Goal: Transaction & Acquisition: Subscribe to service/newsletter

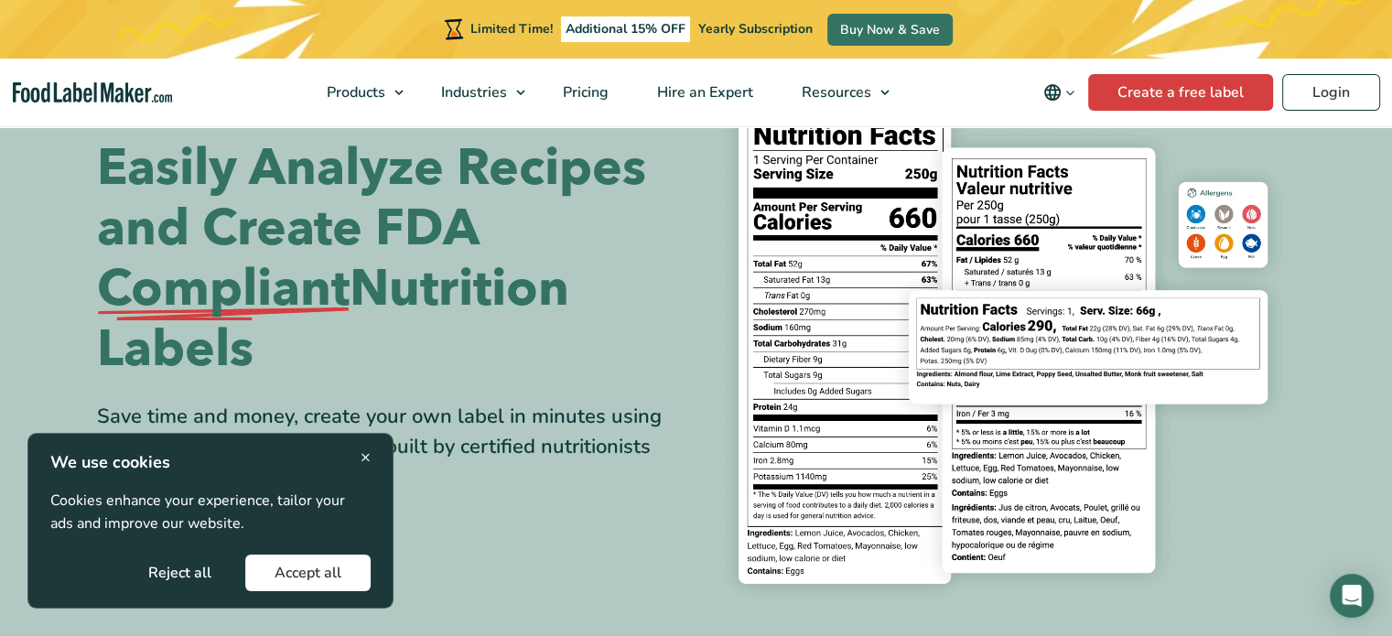
scroll to position [95, 0]
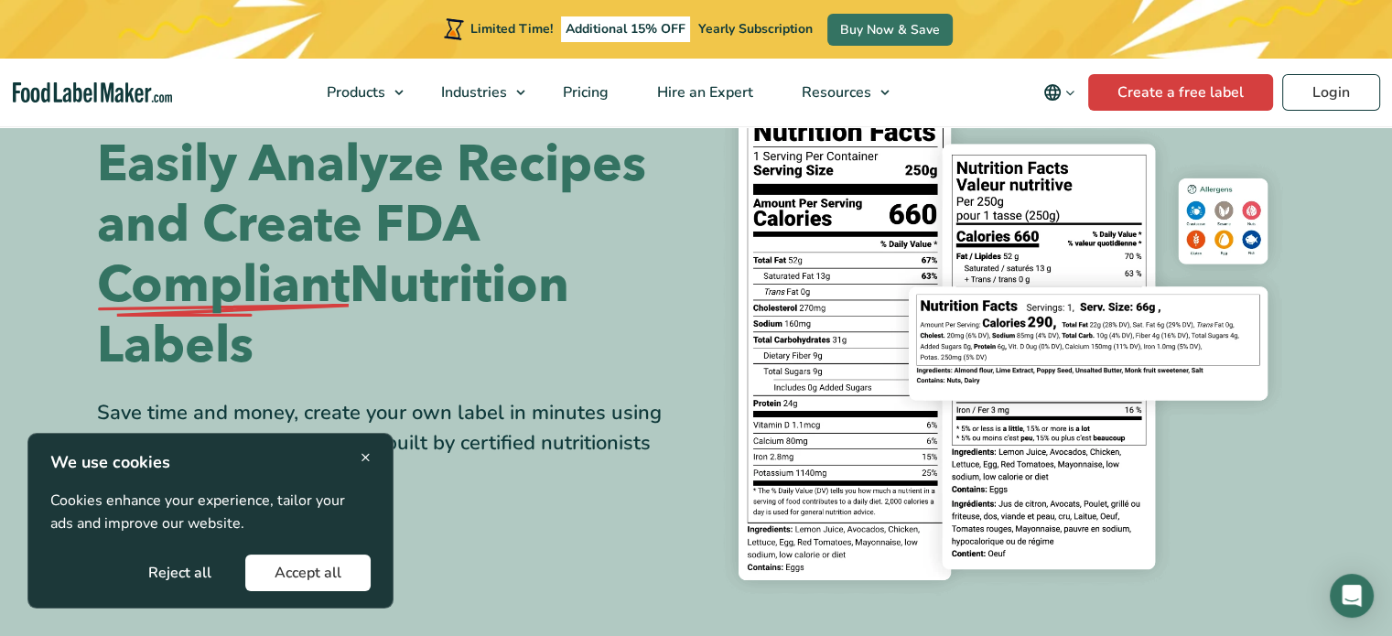
click at [323, 563] on button "Accept all" at bounding box center [307, 573] width 125 height 37
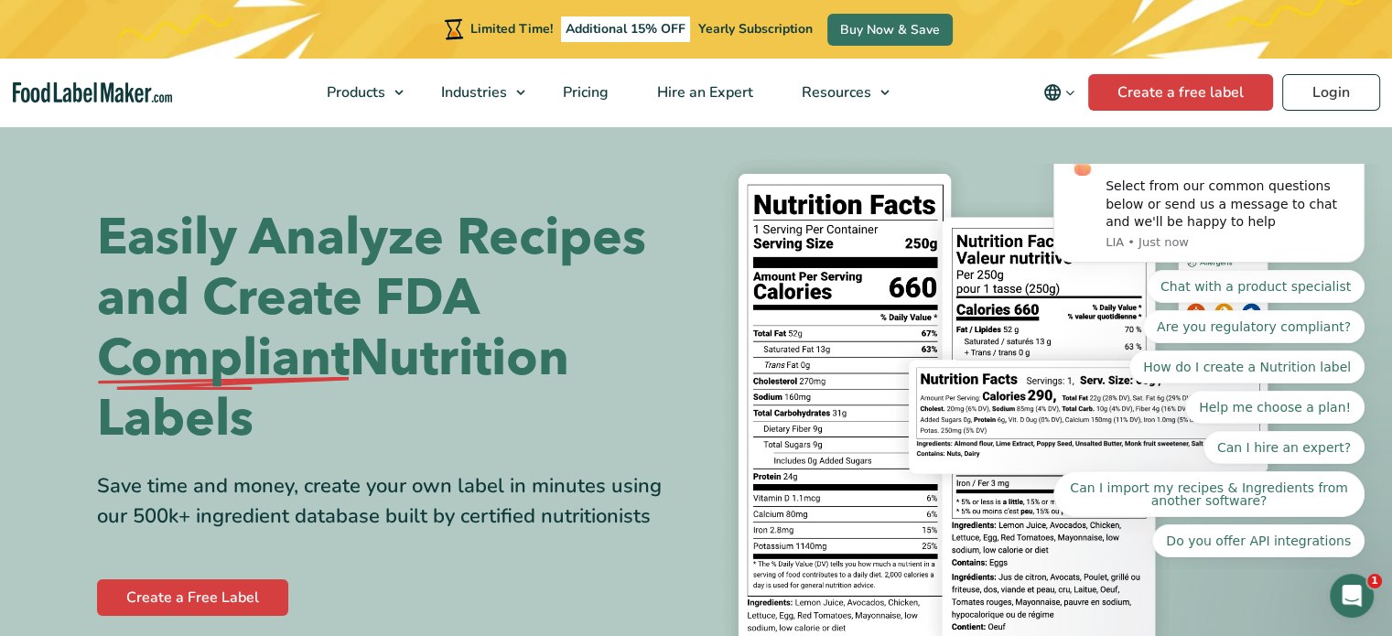
scroll to position [0, 0]
click at [590, 91] on span "Pricing" at bounding box center [583, 92] width 53 height 20
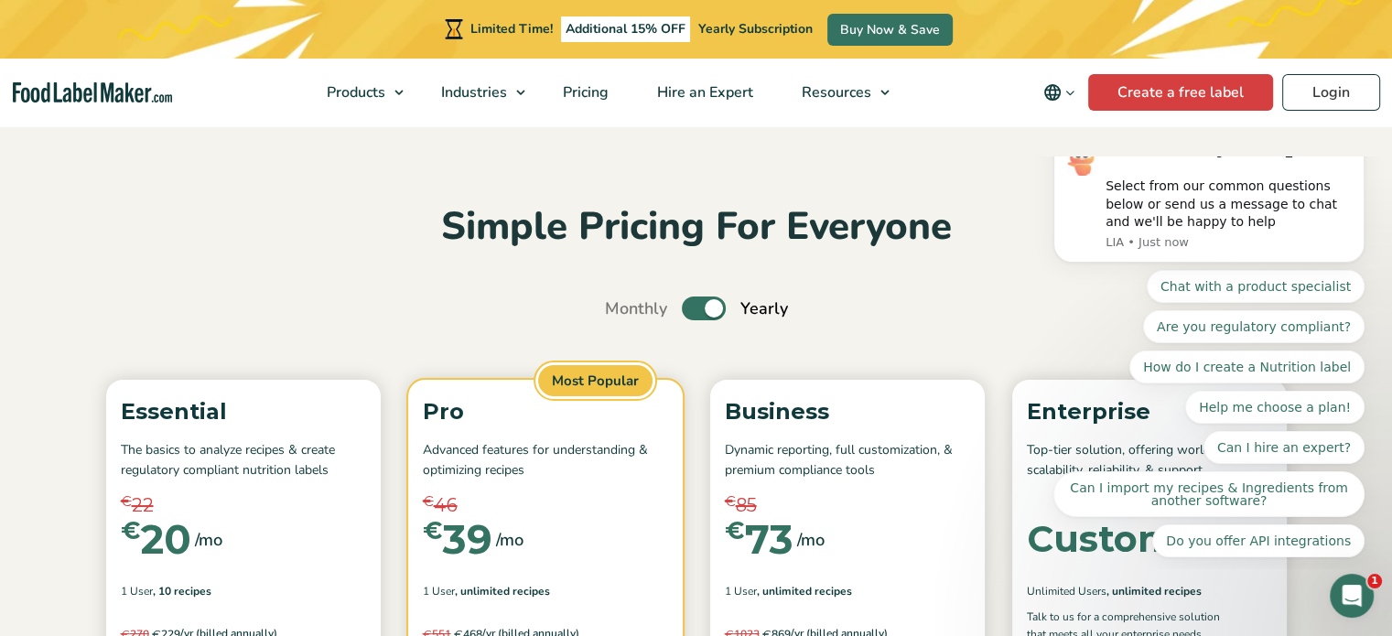
scroll to position [10, 0]
click at [700, 311] on label "Toggle" at bounding box center [704, 308] width 44 height 24
click at [621, 311] on input "Toggle" at bounding box center [615, 308] width 12 height 12
checkbox input "false"
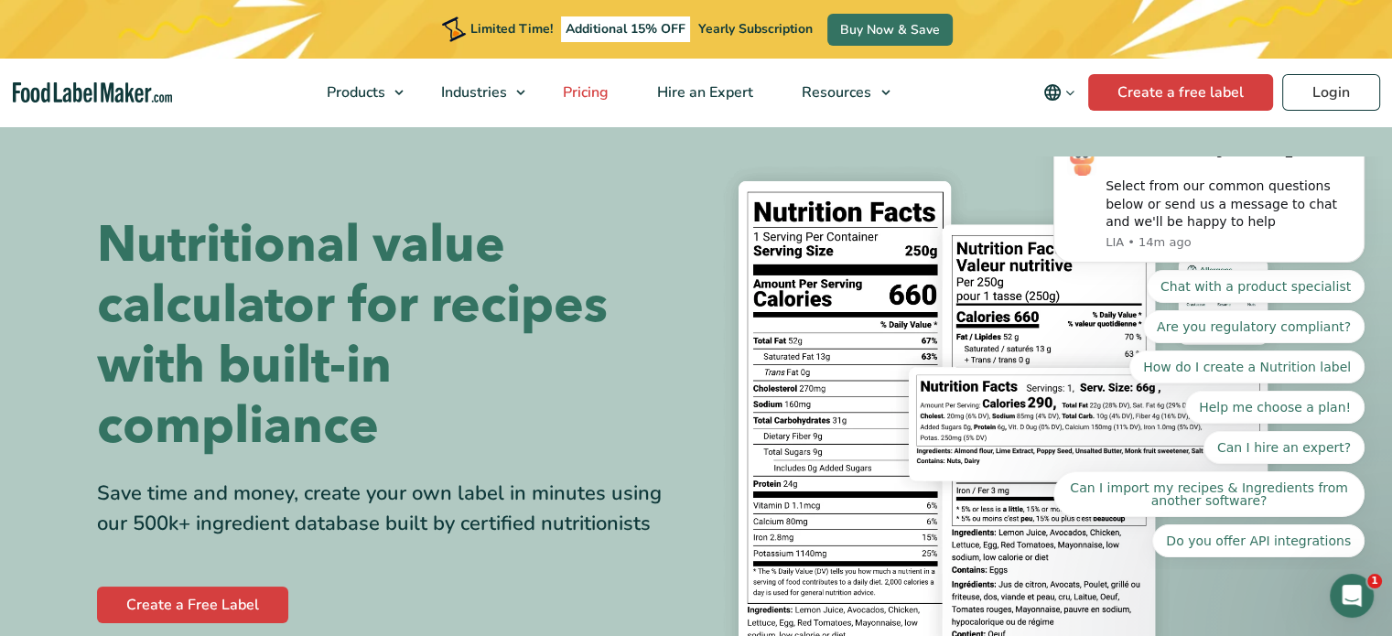
click at [573, 84] on span "Pricing" at bounding box center [583, 92] width 53 height 20
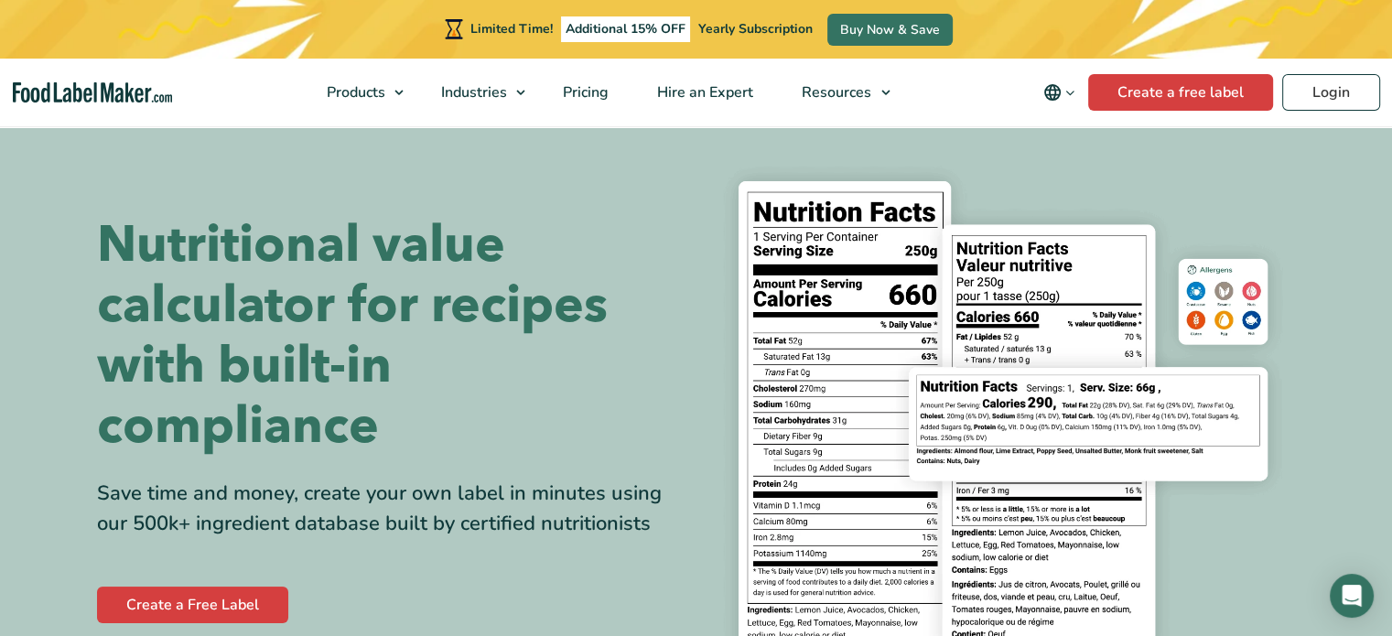
scroll to position [234, 0]
